Goal: Ask a question

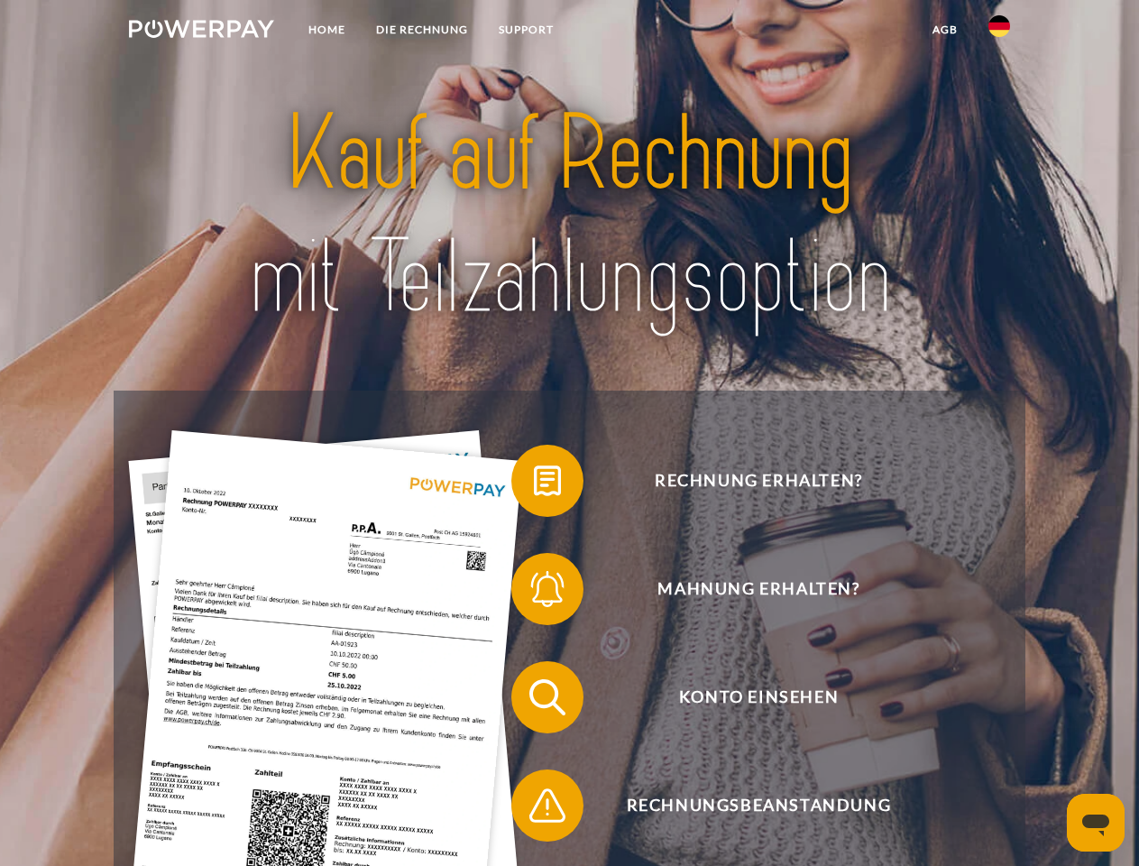
click at [201, 32] on img at bounding box center [201, 29] width 145 height 18
click at [999, 32] on img at bounding box center [999, 26] width 22 height 22
click at [944, 30] on link "agb" at bounding box center [945, 30] width 56 height 32
click at [534, 484] on span at bounding box center [520, 480] width 90 height 90
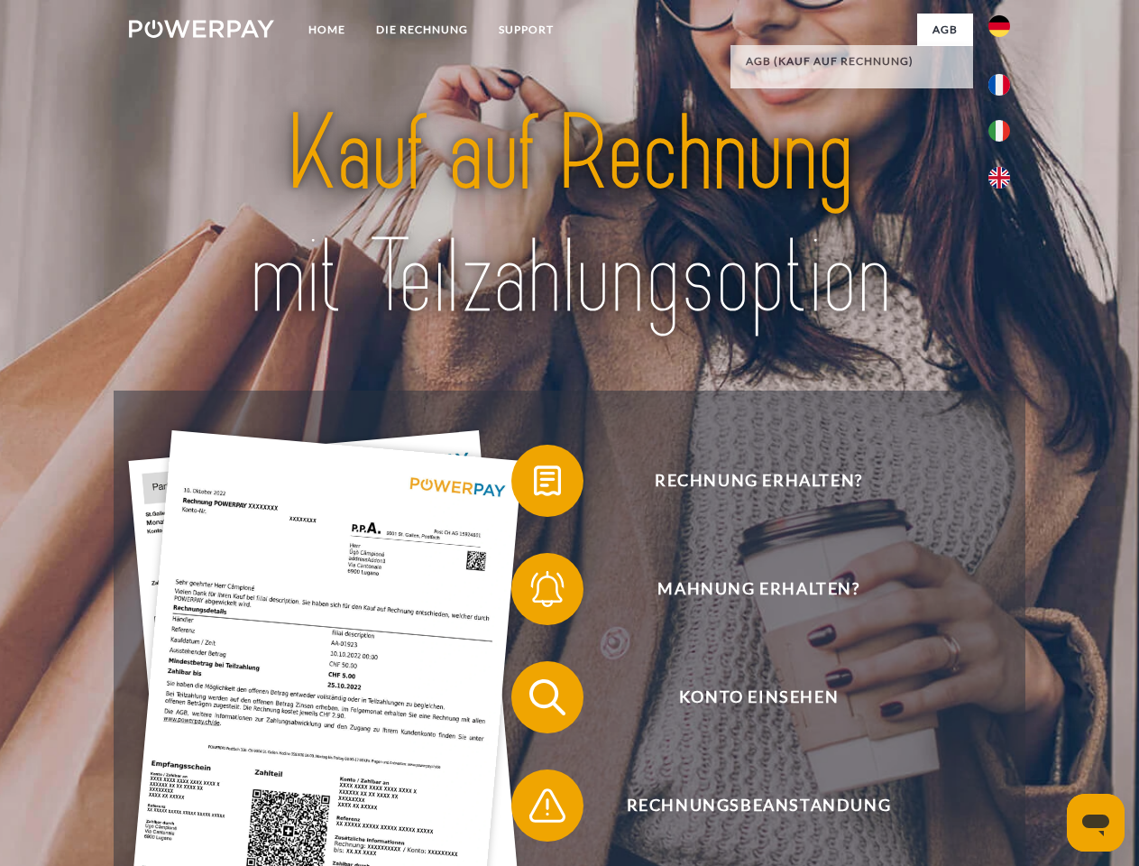
click at [534, 592] on span at bounding box center [520, 589] width 90 height 90
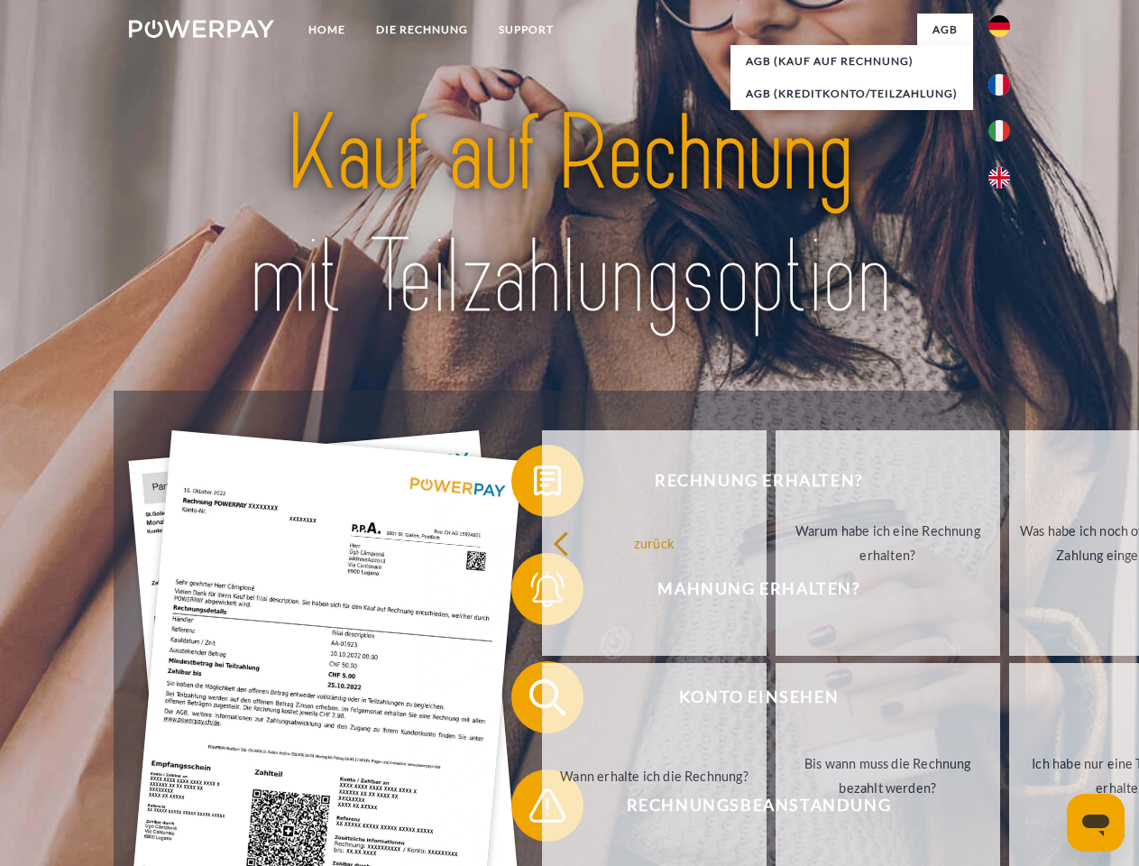
click at [775, 701] on link "Bis wann muss die Rechnung bezahlt werden?" at bounding box center [887, 775] width 224 height 225
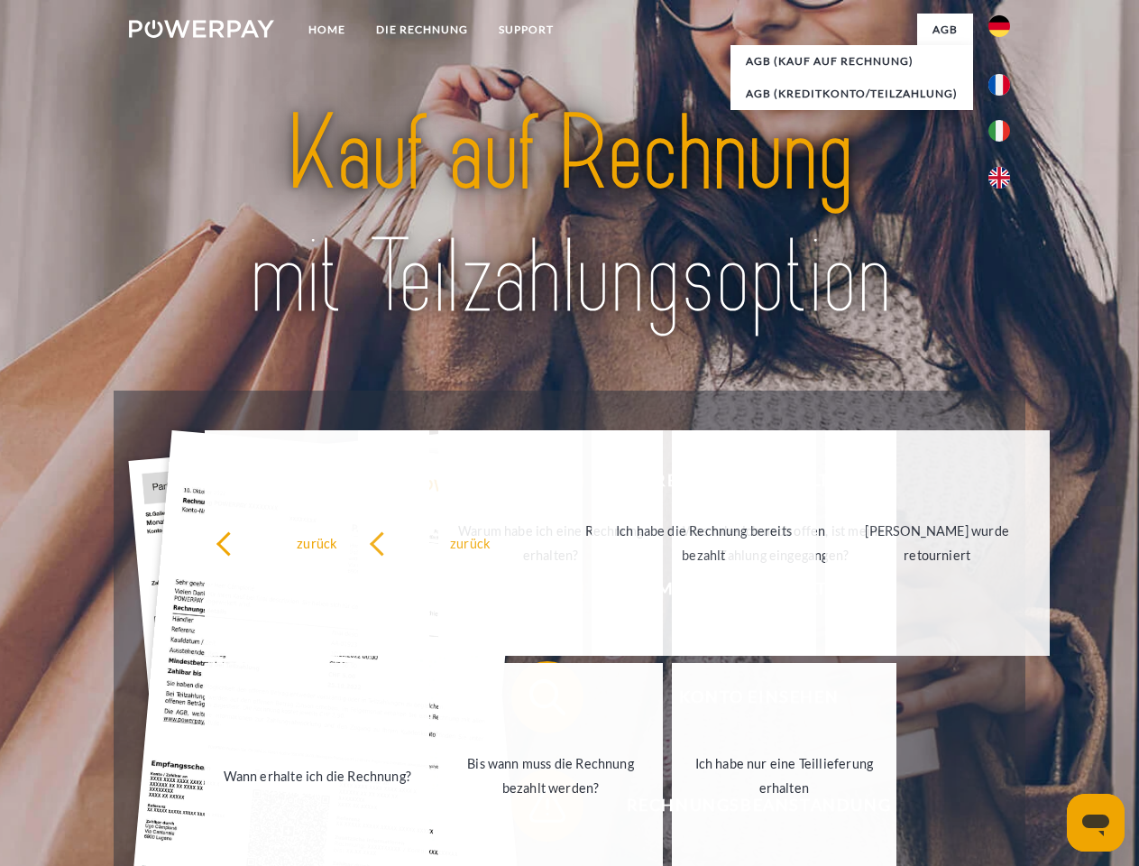
click at [672, 809] on link "Ich habe nur eine Teillieferung erhalten" at bounding box center [784, 775] width 224 height 225
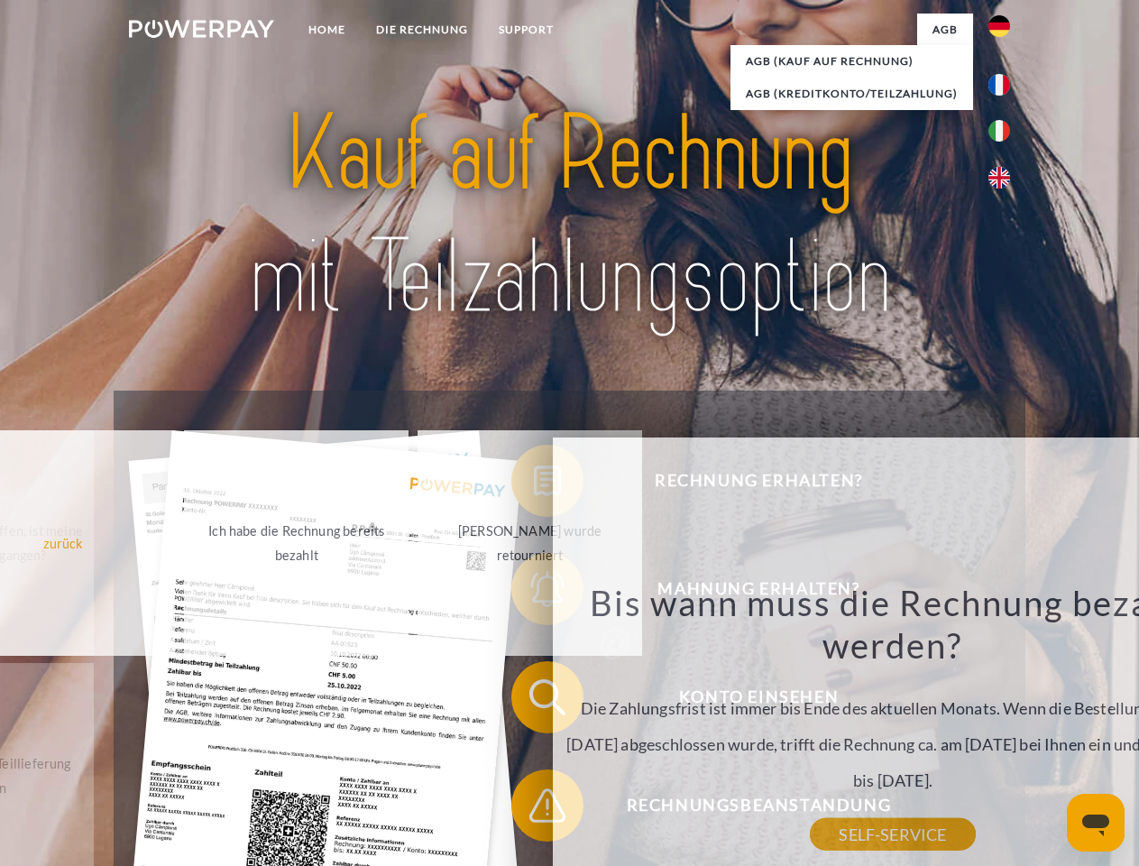
click at [1095, 822] on icon "Messaging-Fenster öffnen" at bounding box center [1095, 825] width 27 height 22
